Goal: Check status: Check status

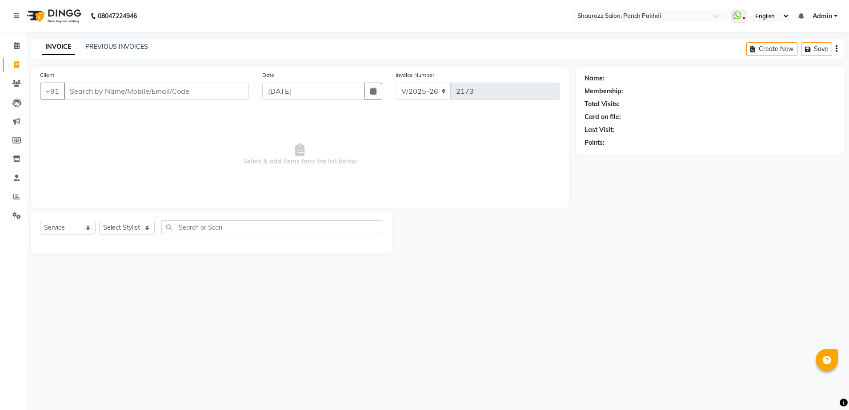
select select "485"
select select "service"
click at [103, 44] on link "PREVIOUS INVOICES" at bounding box center [116, 47] width 63 height 8
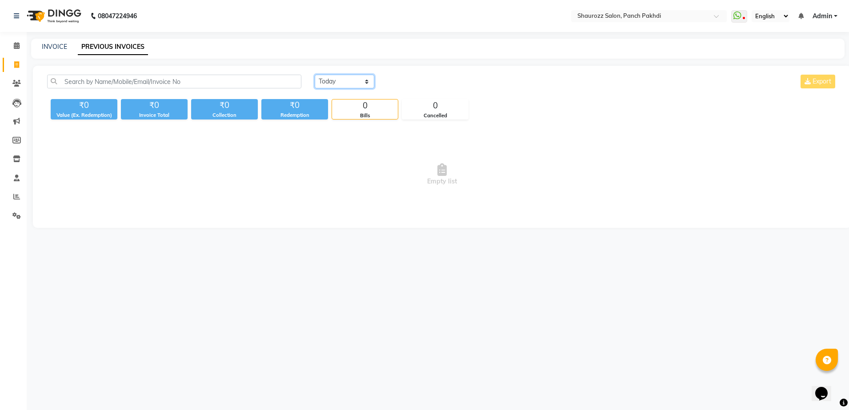
click at [335, 78] on select "[DATE] [DATE] Custom Range" at bounding box center [345, 82] width 60 height 14
select select "range"
click at [315, 75] on select "[DATE] [DATE] Custom Range" at bounding box center [345, 82] width 60 height 14
click at [424, 84] on input "[DATE]" at bounding box center [417, 82] width 62 height 12
select select "9"
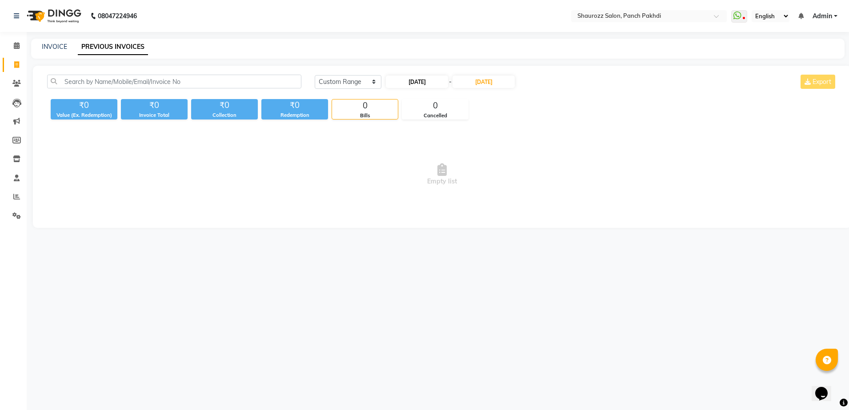
select select "2025"
